Goal: Task Accomplishment & Management: Complete application form

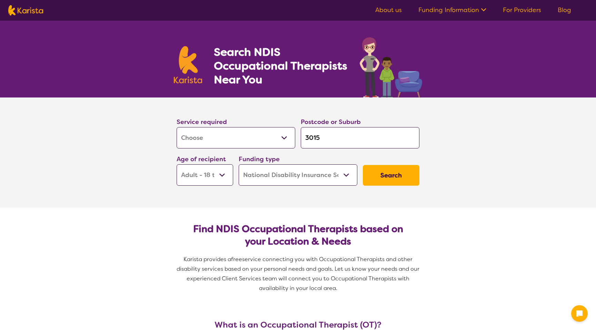
select select "[MEDICAL_DATA]"
select select "AD"
select select "NDIS"
select select "[MEDICAL_DATA]"
select select "AD"
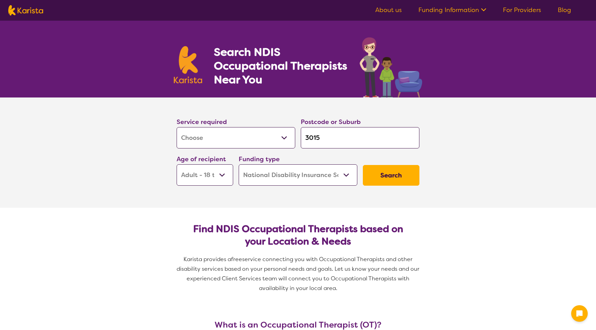
select select "NDIS"
click at [224, 136] on select "Allied Health Assistant Assessment ([MEDICAL_DATA] or [MEDICAL_DATA]) Behaviour…" at bounding box center [236, 137] width 119 height 21
select select "Exercise physiology"
click at [177, 127] on select "Allied Health Assistant Assessment ([MEDICAL_DATA] or [MEDICAL_DATA]) Behaviour…" at bounding box center [236, 137] width 119 height 21
select select "Exercise physiology"
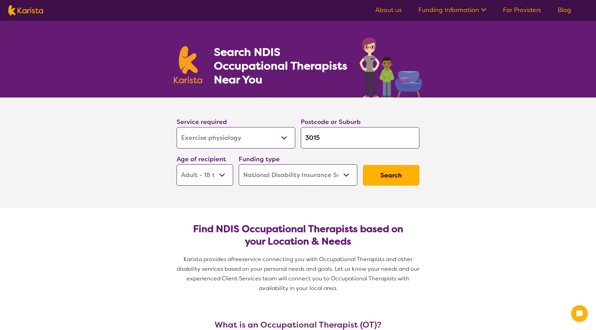
click at [342, 135] on input "3015" at bounding box center [360, 137] width 119 height 21
paste input "Mordialloc"
type input "Mordialloc"
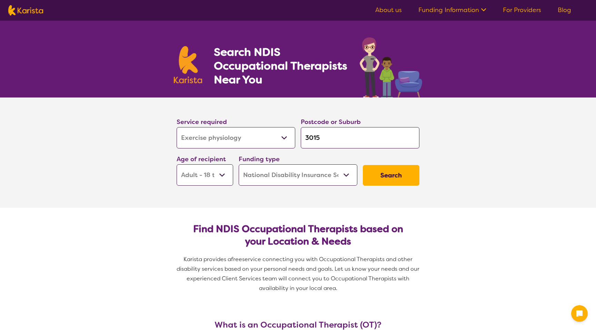
type input "Mordialloc"
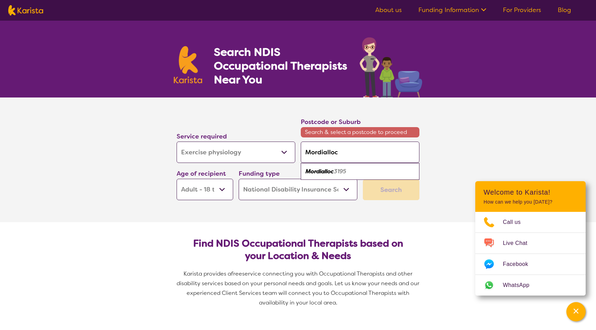
click at [354, 175] on div "Mordialloc 3195" at bounding box center [360, 171] width 112 height 13
type input "3195"
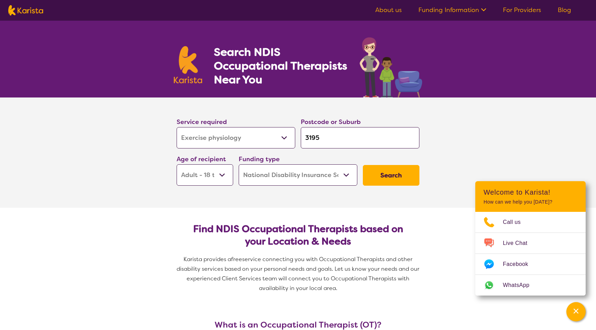
click at [370, 174] on button "Search" at bounding box center [391, 175] width 57 height 21
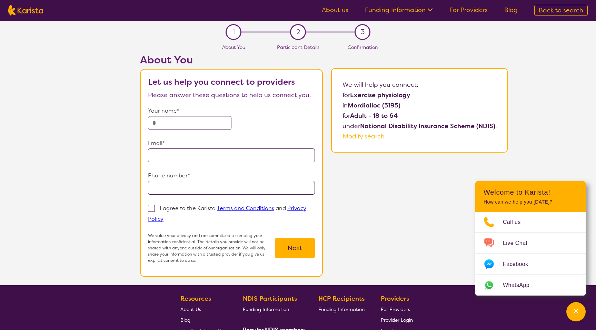
click at [292, 247] on button "Next" at bounding box center [295, 248] width 40 height 21
